Goal: Information Seeking & Learning: Learn about a topic

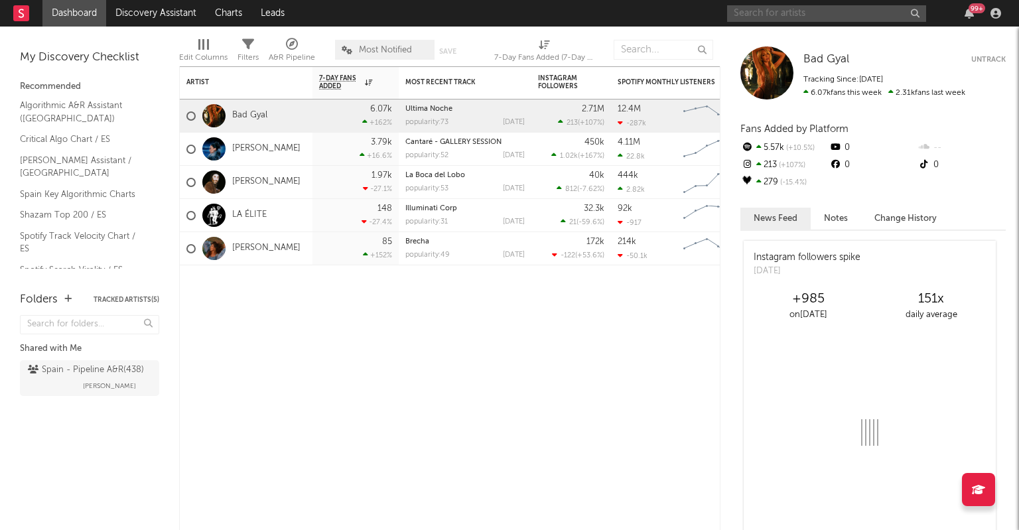
click at [781, 12] on input "text" at bounding box center [826, 13] width 199 height 17
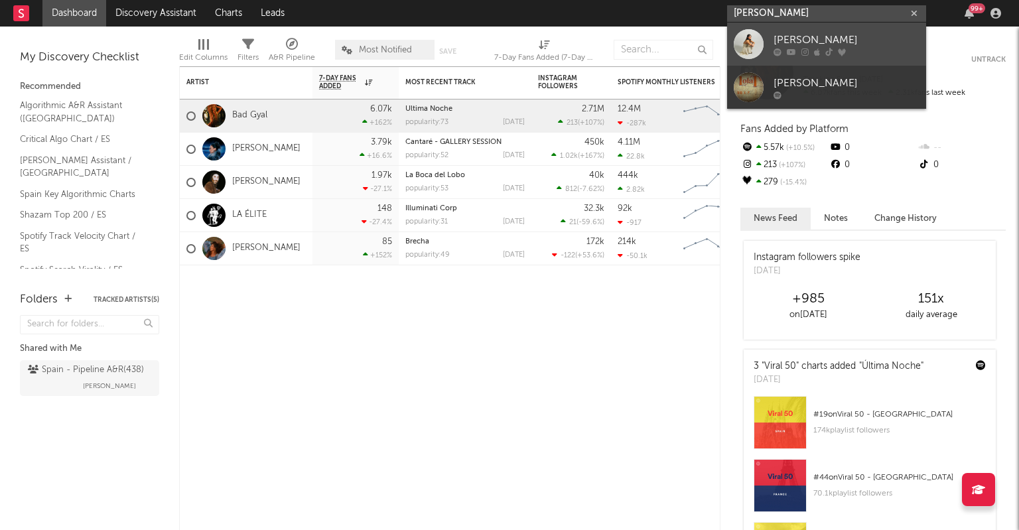
type input "[PERSON_NAME]"
click at [785, 44] on div "[PERSON_NAME]" at bounding box center [847, 40] width 146 height 16
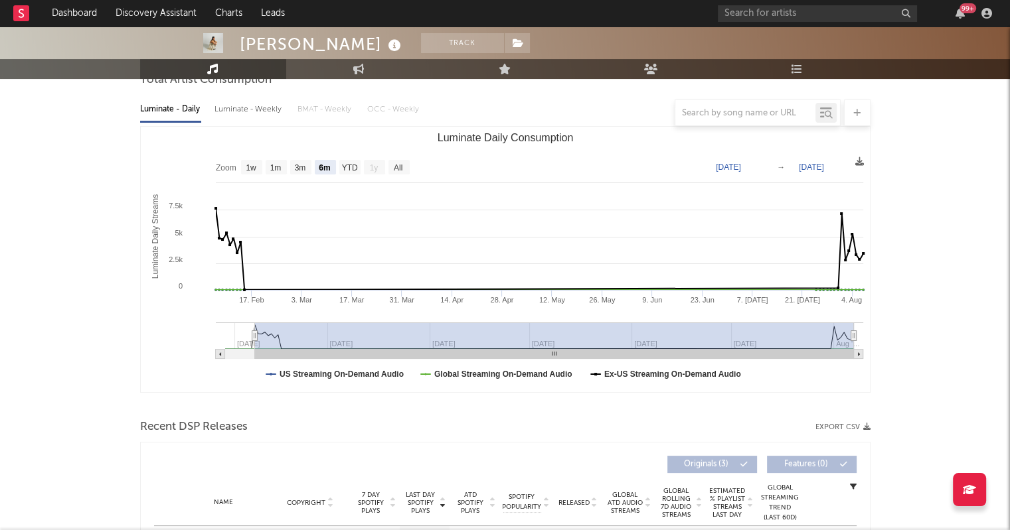
scroll to position [126, 0]
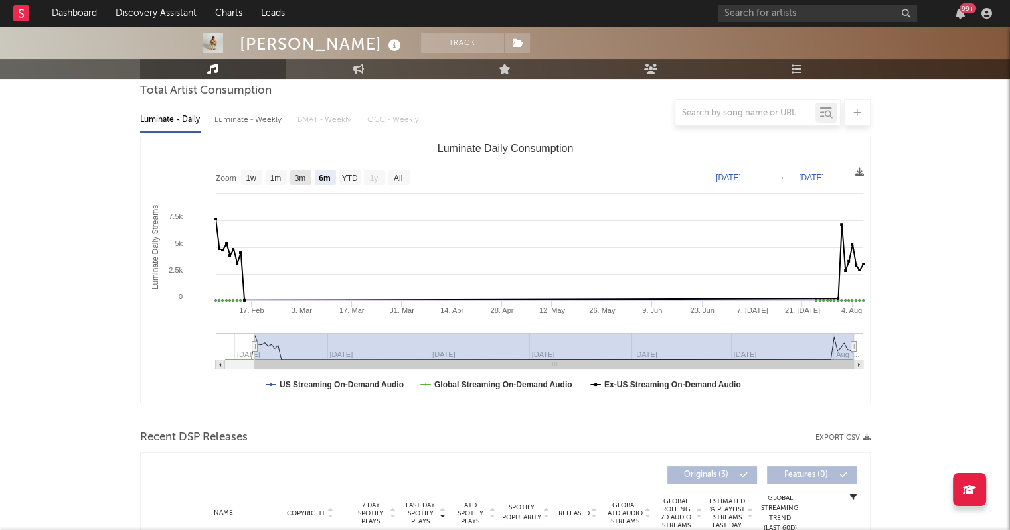
click at [294, 179] on text "3m" at bounding box center [299, 178] width 11 height 9
select select "3m"
type input "[DATE]"
